Goal: Navigation & Orientation: Find specific page/section

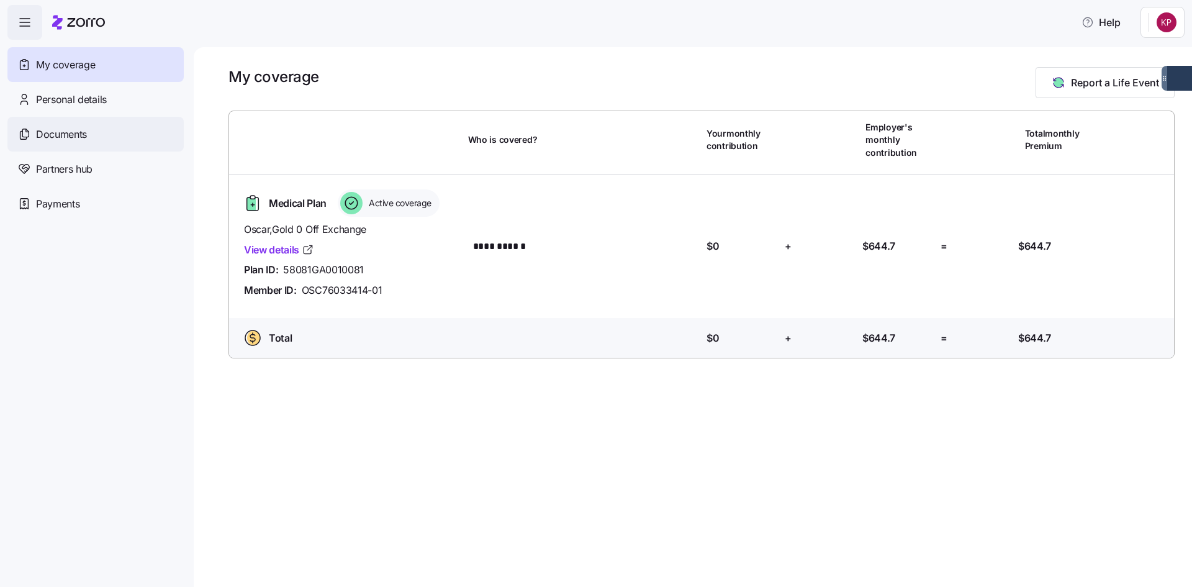
click at [68, 135] on span "Documents" at bounding box center [61, 135] width 51 height 16
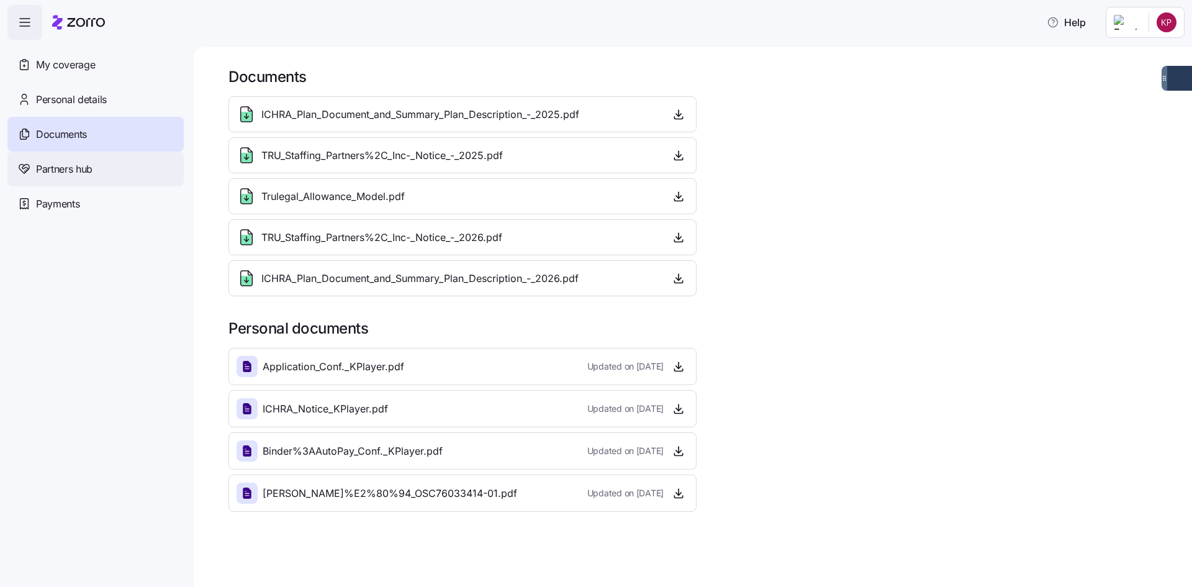
click at [50, 174] on span "Partners hub" at bounding box center [64, 169] width 57 height 16
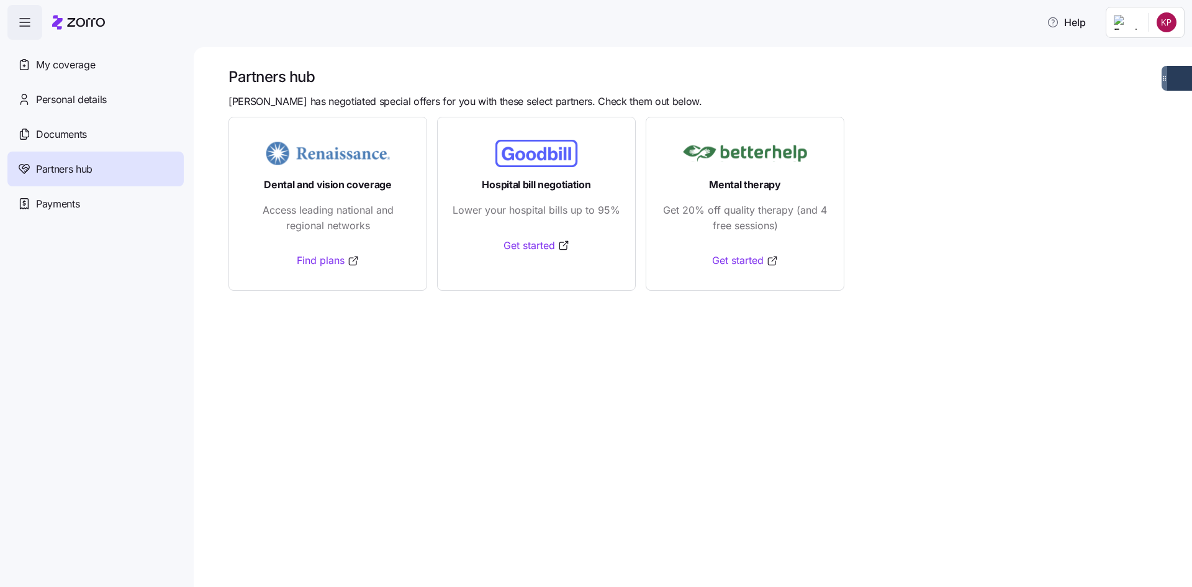
click at [25, 28] on icon "button" at bounding box center [24, 22] width 15 height 15
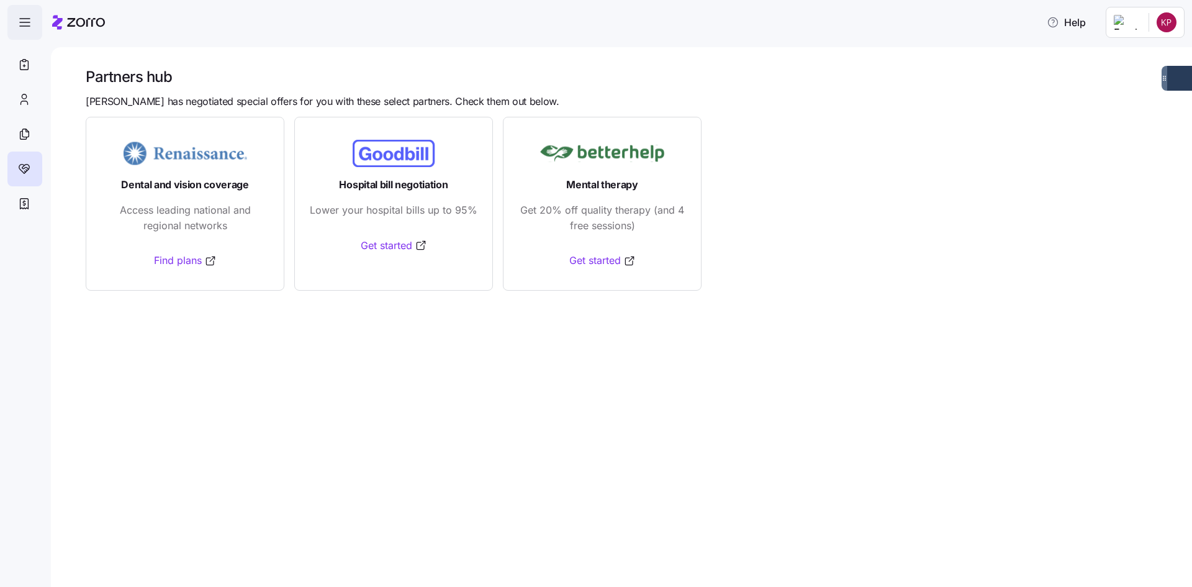
click at [25, 28] on icon "button" at bounding box center [24, 22] width 15 height 15
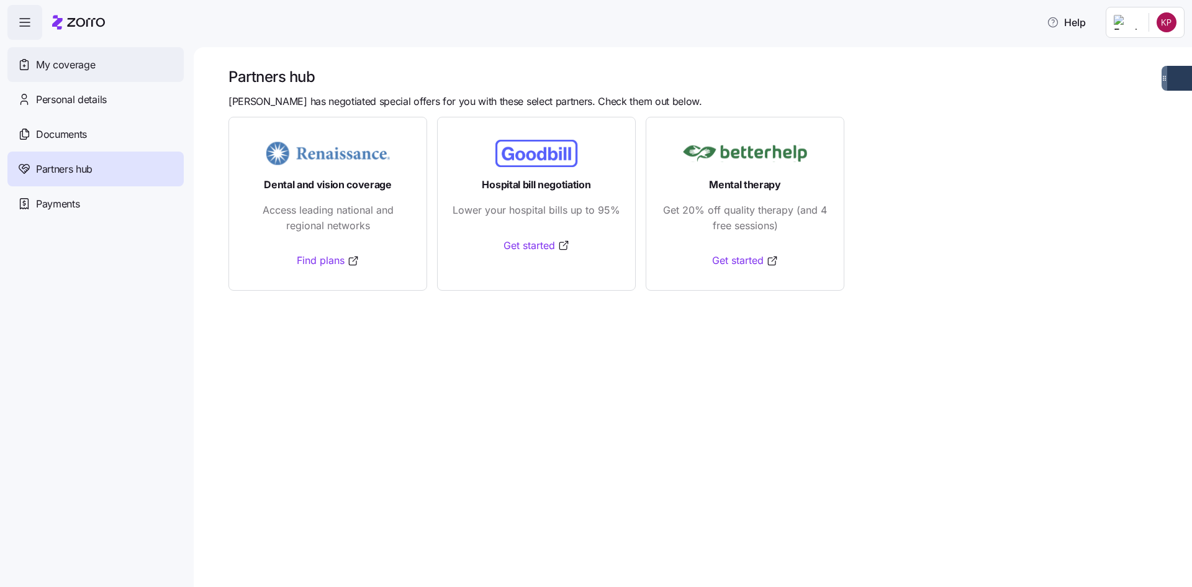
click at [80, 73] on div "My coverage" at bounding box center [95, 64] width 176 height 35
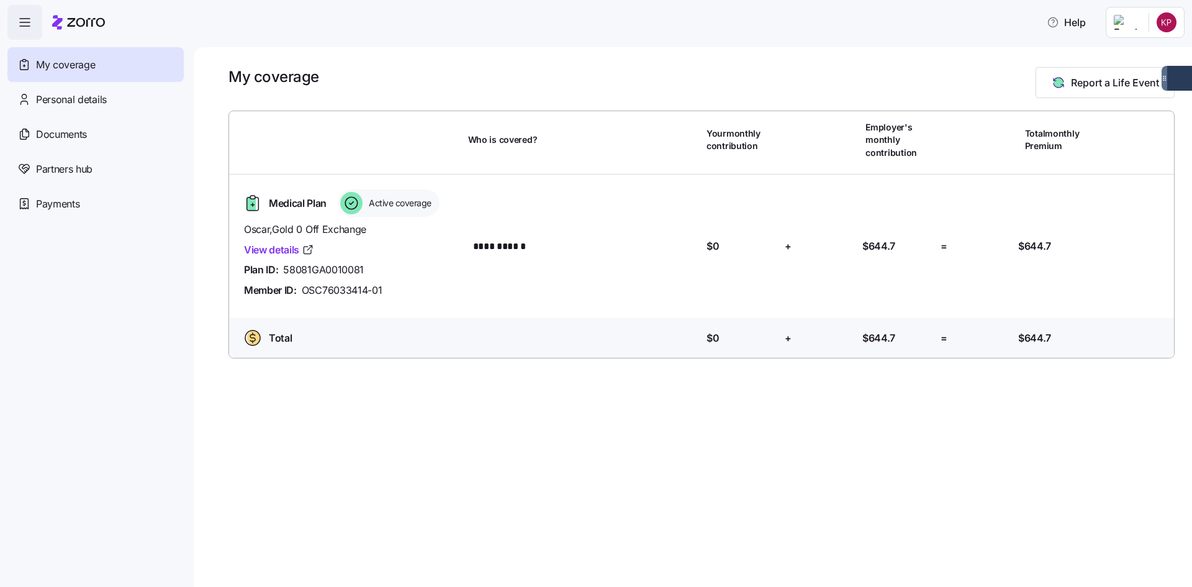
click at [1165, 21] on html "**********" at bounding box center [596, 289] width 1192 height 579
click at [560, 78] on div "My coverage Report a Life Event" at bounding box center [702, 82] width 946 height 31
click at [276, 254] on link "View details" at bounding box center [279, 250] width 70 height 16
